Goal: Task Accomplishment & Management: Manage account settings

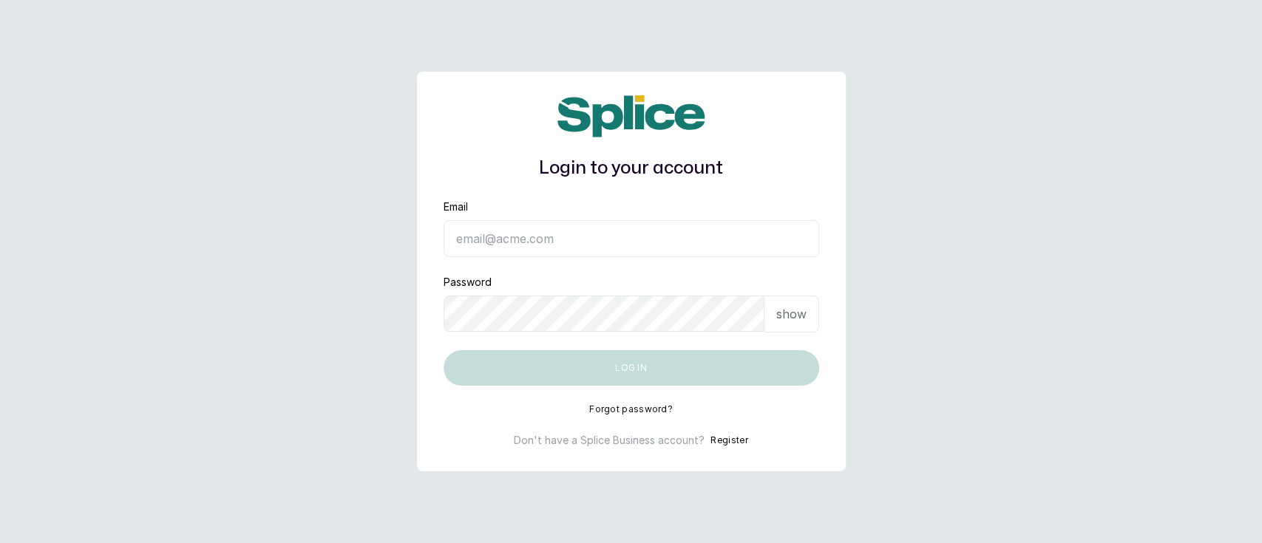
click at [580, 234] on input "Email" at bounding box center [632, 238] width 376 height 37
type input "[EMAIL_ADDRESS][DOMAIN_NAME]"
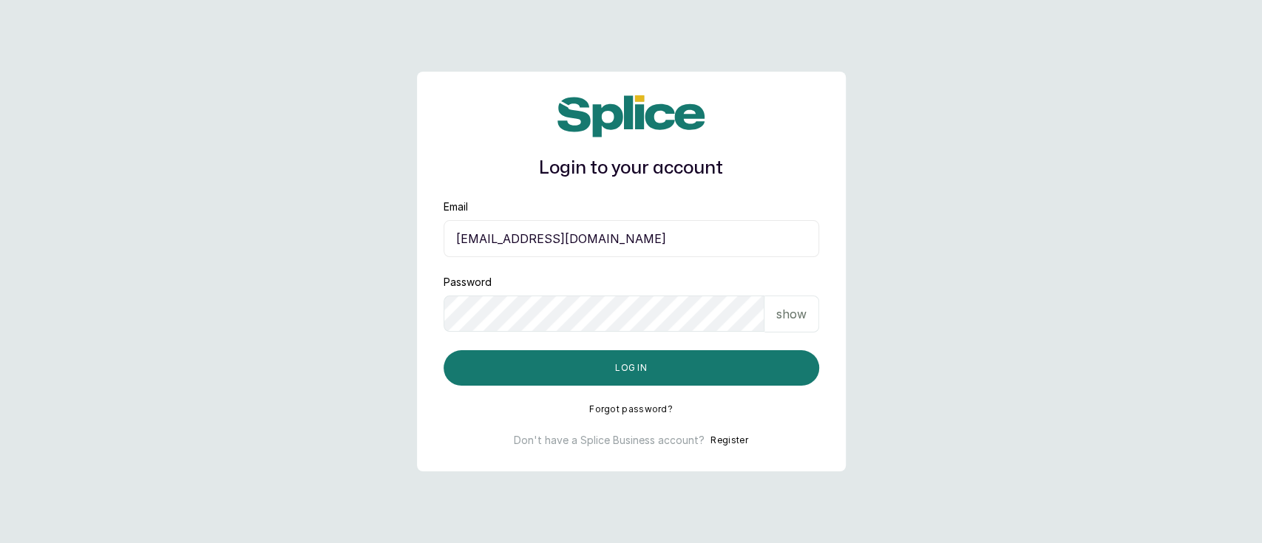
click at [777, 324] on div "show" at bounding box center [791, 314] width 55 height 37
drag, startPoint x: 615, startPoint y: 245, endPoint x: 395, endPoint y: 240, distance: 219.6
click at [395, 240] on main "Login to your account Email [EMAIL_ADDRESS][DOMAIN_NAME] Password hide Log in F…" at bounding box center [631, 271] width 1262 height 543
click at [302, 118] on main "Login to your account Email [EMAIL_ADDRESS][DOMAIN_NAME] Password hide Log in F…" at bounding box center [631, 271] width 1262 height 543
click at [417, 325] on div "Login to your account Email [EMAIL_ADDRESS][DOMAIN_NAME] Password hide Log in F…" at bounding box center [631, 272] width 429 height 400
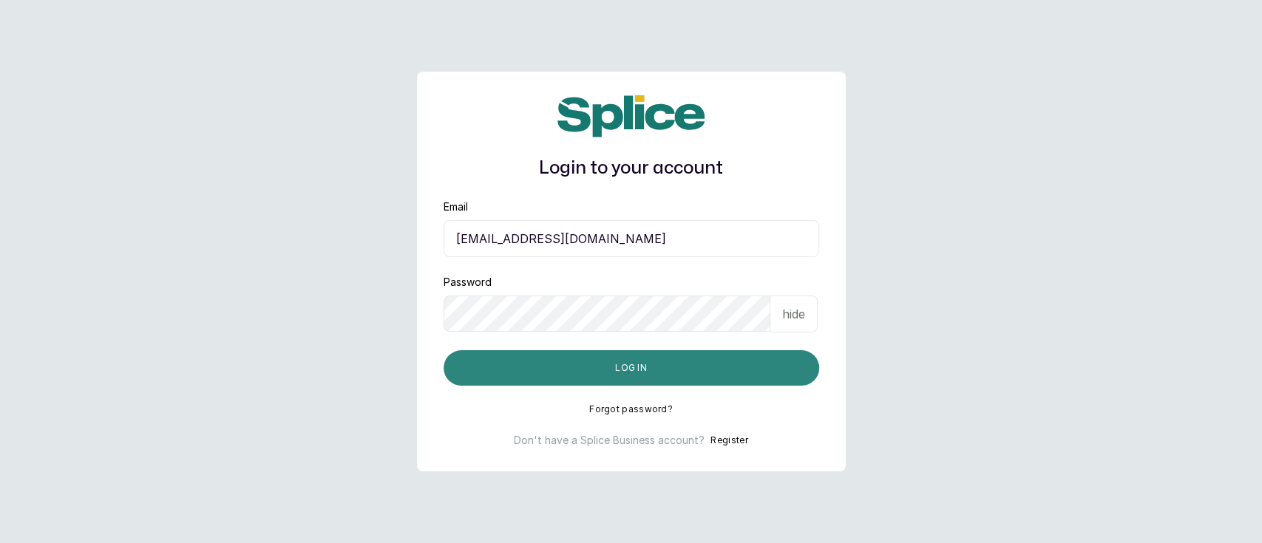
click at [620, 371] on button "Log in" at bounding box center [632, 367] width 376 height 35
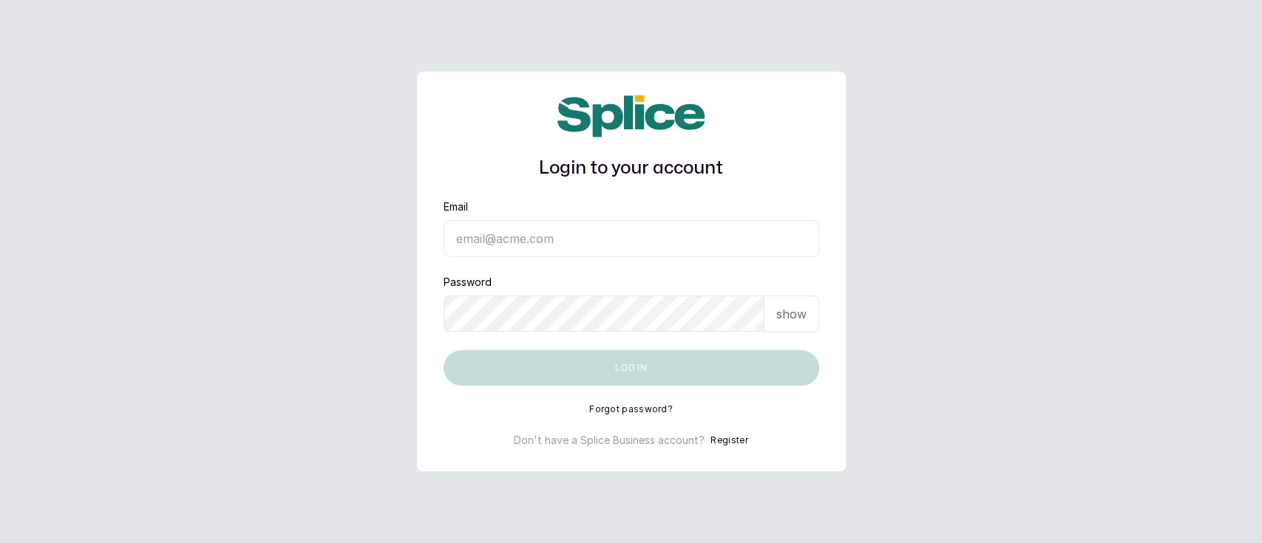
click at [644, 235] on input "Email" at bounding box center [632, 238] width 376 height 37
type input "munaandluchi@gmail.com"
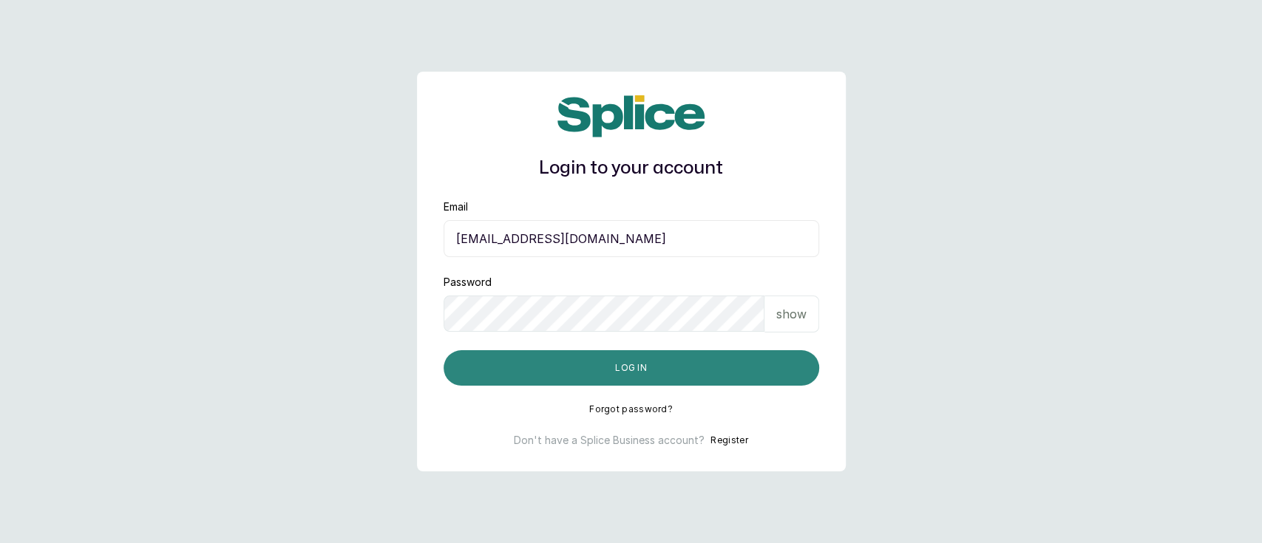
click at [566, 367] on button "Log in" at bounding box center [632, 367] width 376 height 35
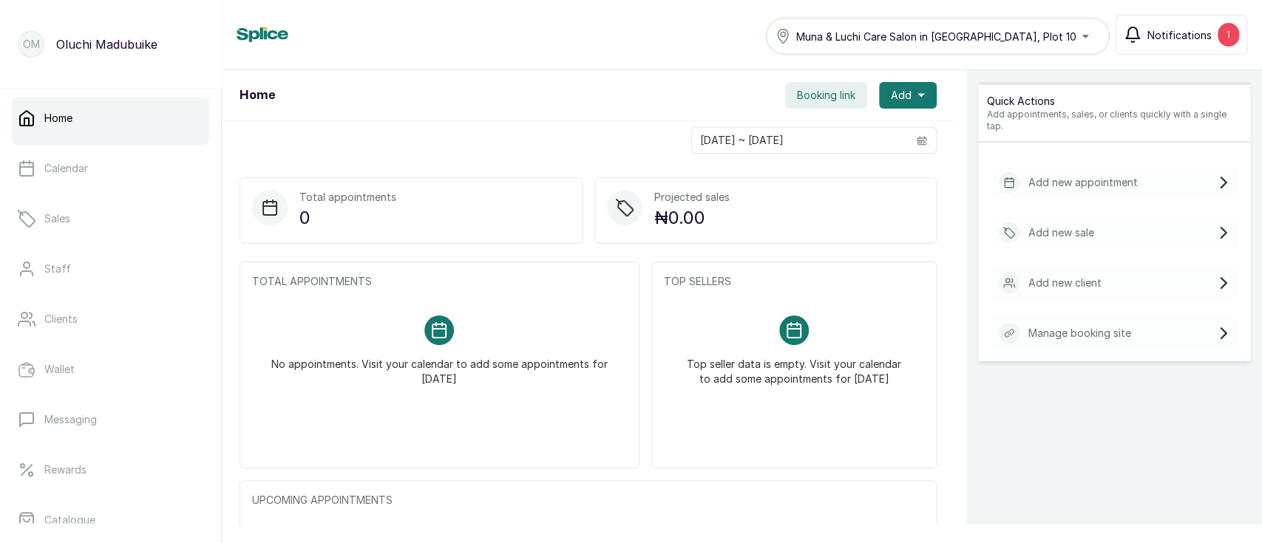
click at [1177, 41] on span "Notifications" at bounding box center [1179, 35] width 64 height 16
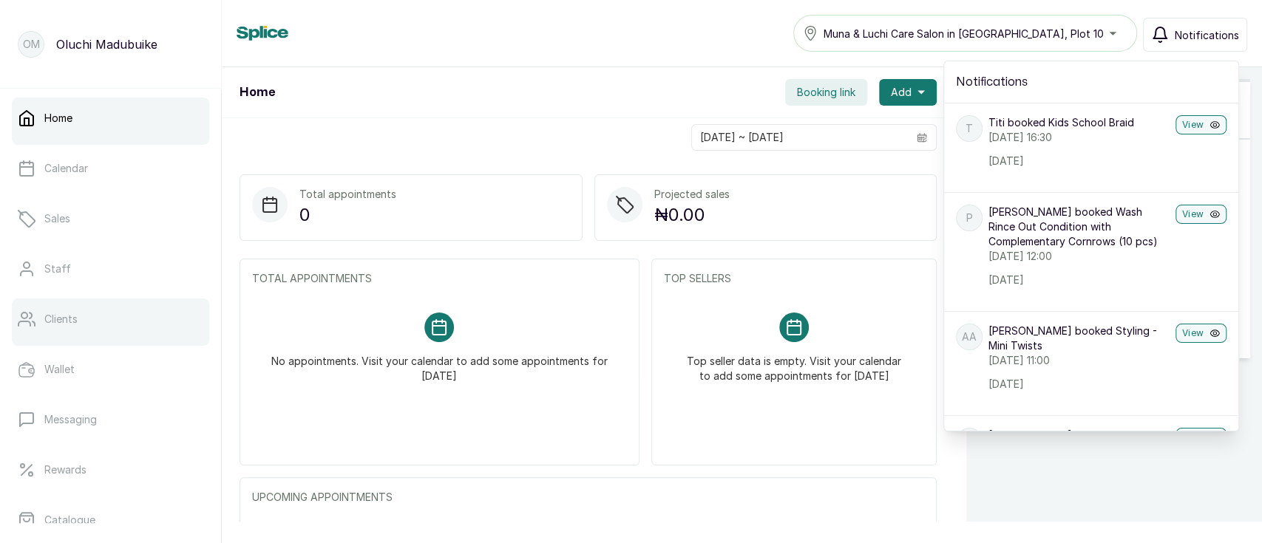
click at [86, 316] on link "Clients" at bounding box center [110, 319] width 197 height 41
